Goal: Information Seeking & Learning: Learn about a topic

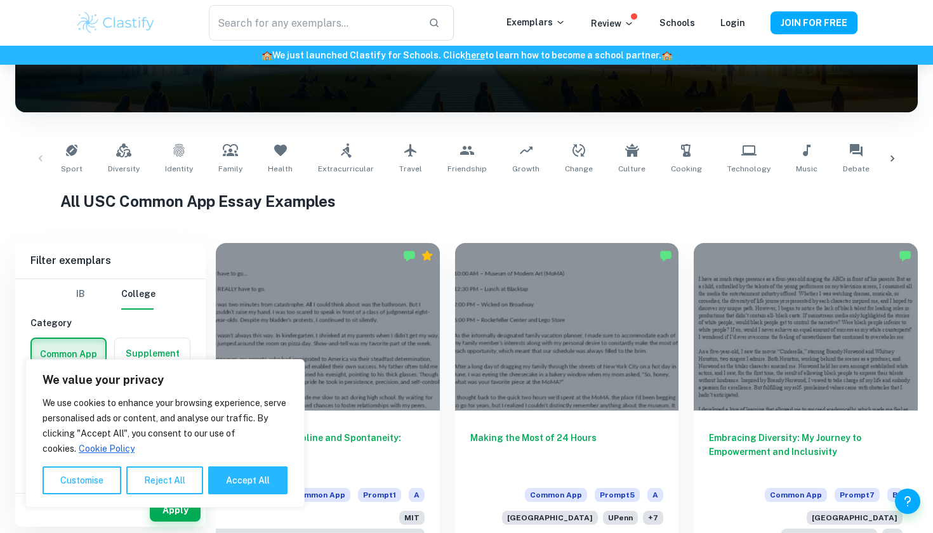
scroll to position [185, 0]
click at [244, 482] on button "Accept All" at bounding box center [247, 481] width 79 height 28
checkbox input "true"
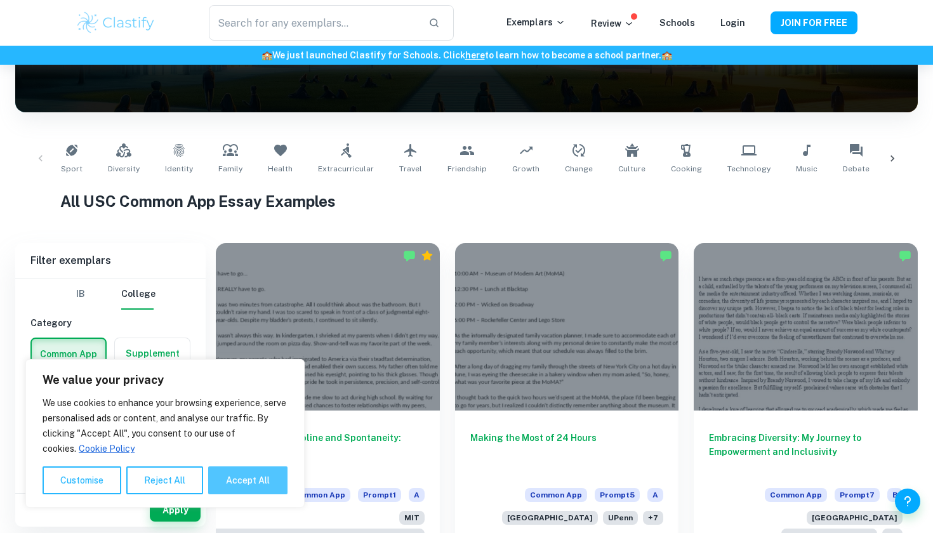
checkbox input "true"
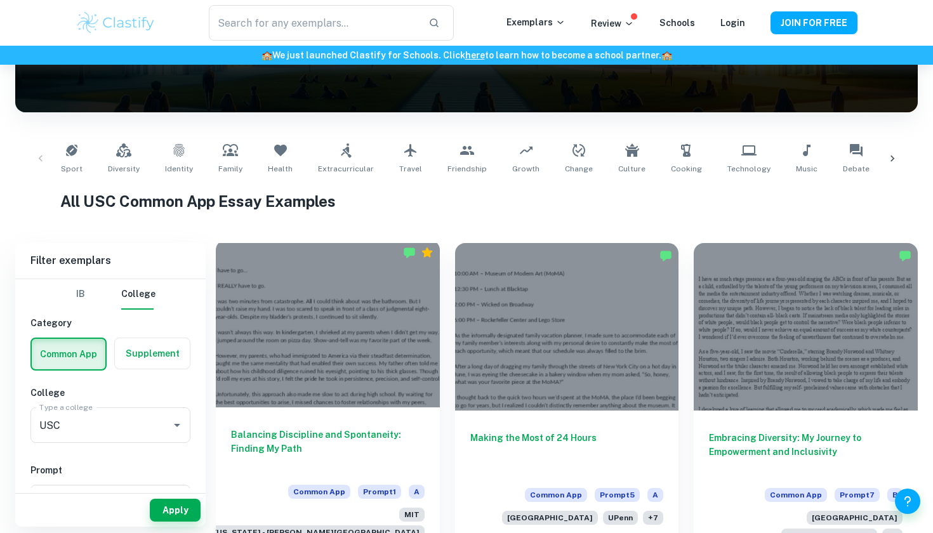
click at [350, 340] on div at bounding box center [328, 324] width 224 height 168
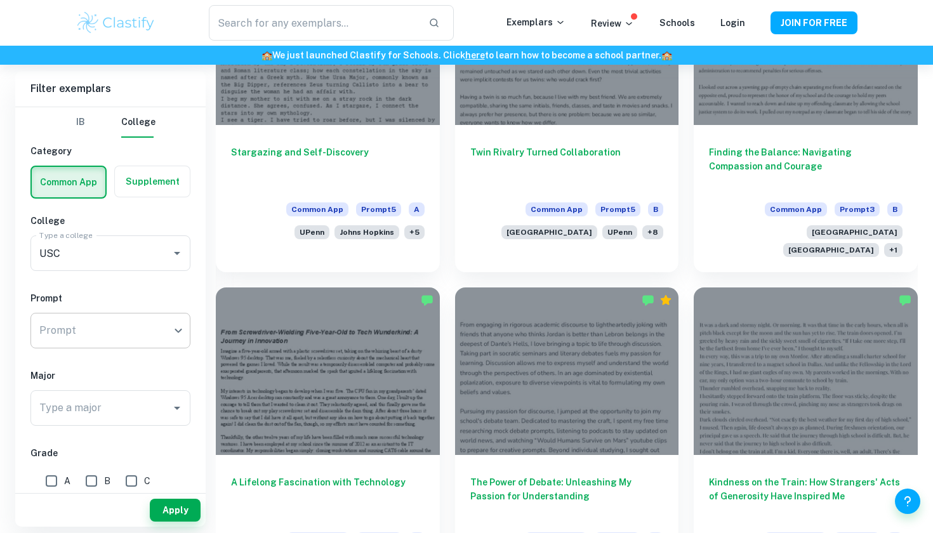
scroll to position [157, 0]
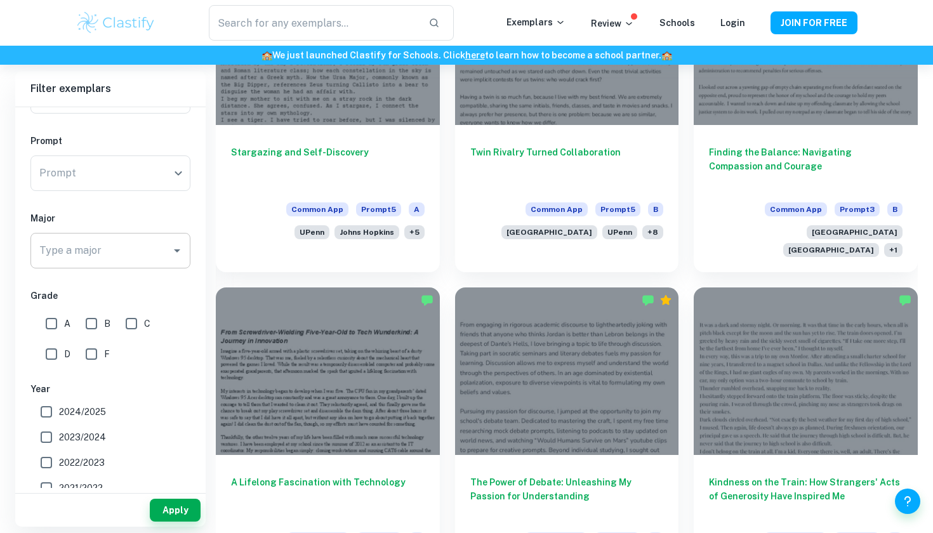
click at [158, 250] on input "Type a major" at bounding box center [101, 251] width 130 height 24
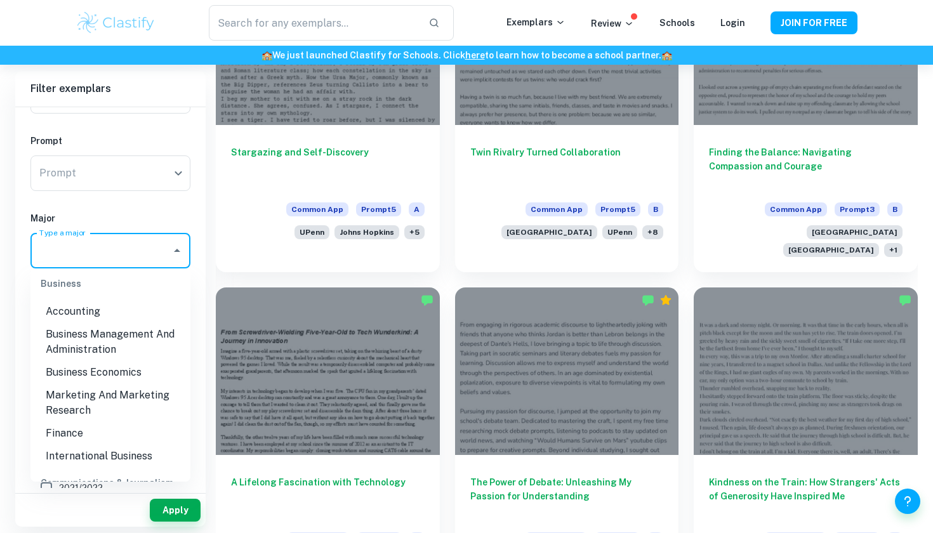
scroll to position [483, 0]
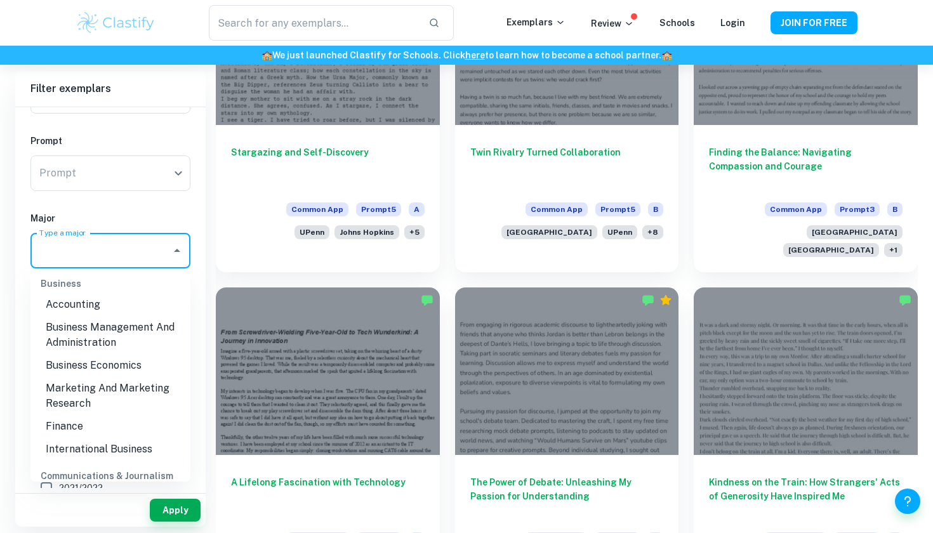
click at [114, 415] on li "Finance" at bounding box center [110, 426] width 160 height 23
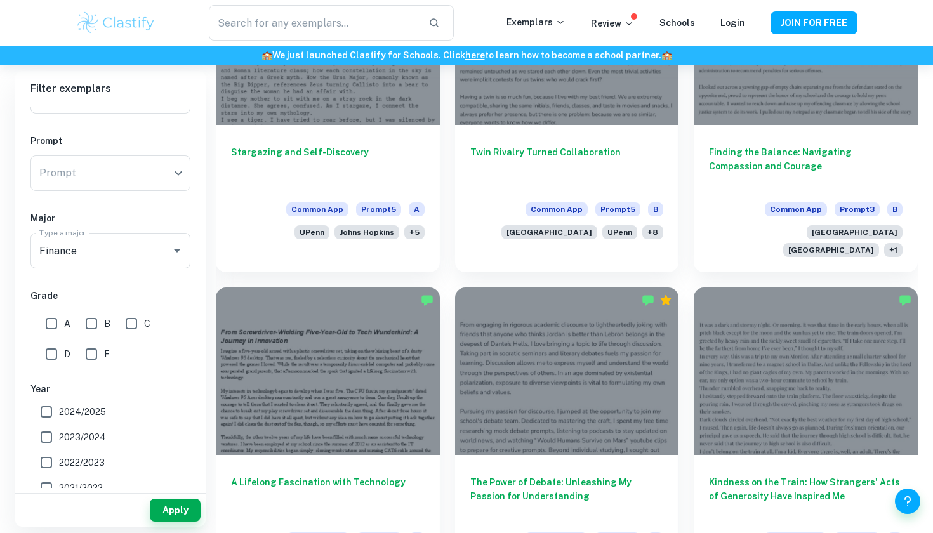
type input "Finance"
click at [55, 320] on input "A" at bounding box center [51, 323] width 25 height 25
checkbox input "true"
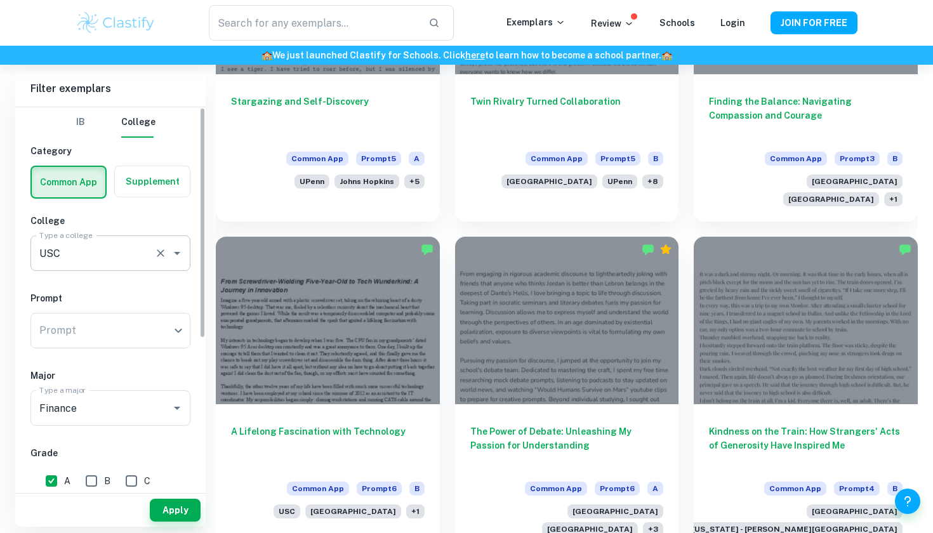
scroll to position [0, 0]
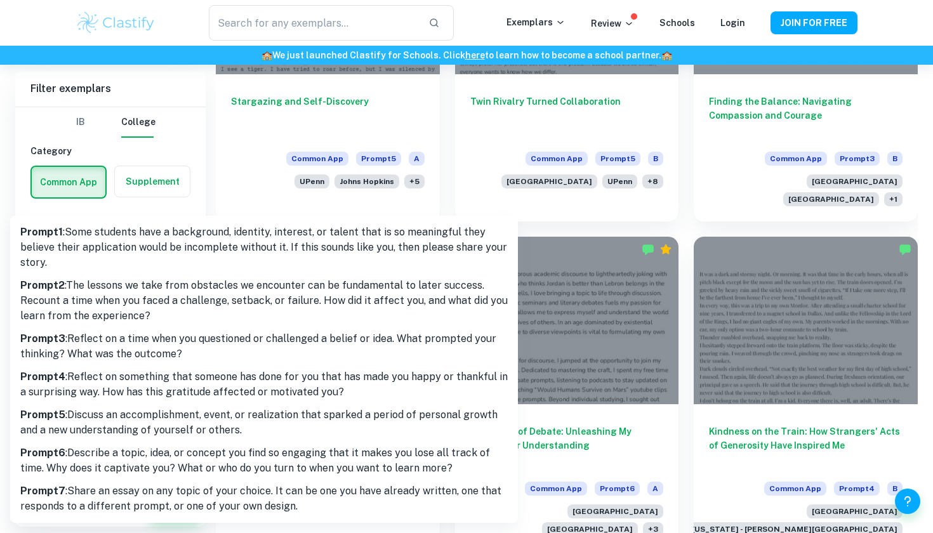
click at [229, 343] on p "Prompt 3 : Reflect on a time when you questioned or challenged a belief or idea…" at bounding box center [264, 346] width 488 height 30
type input "3"
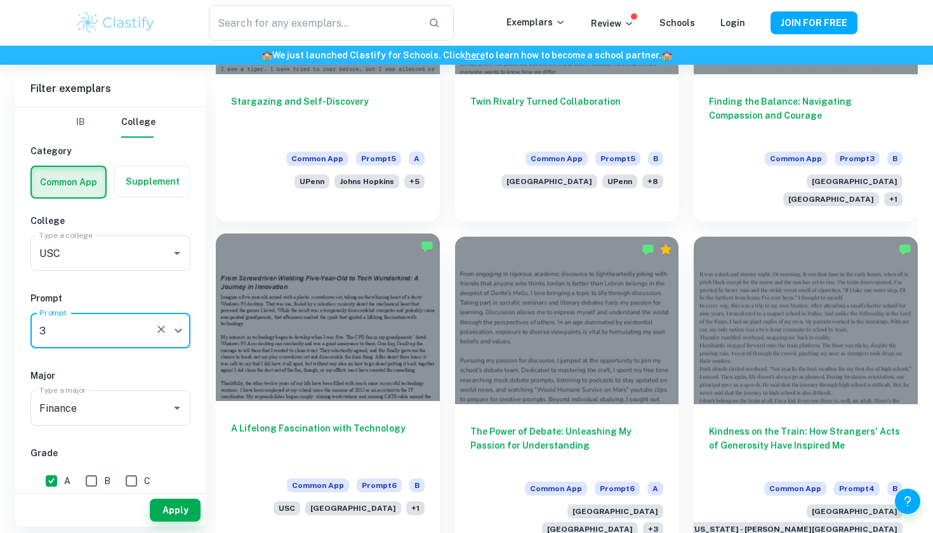
click at [269, 269] on div at bounding box center [328, 318] width 224 height 168
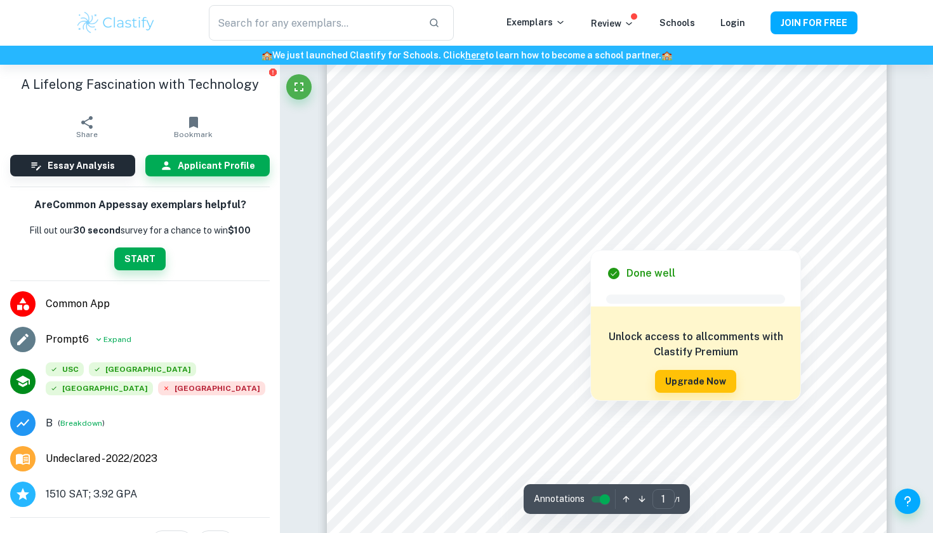
scroll to position [214, 0]
